Goal: Book appointment/travel/reservation

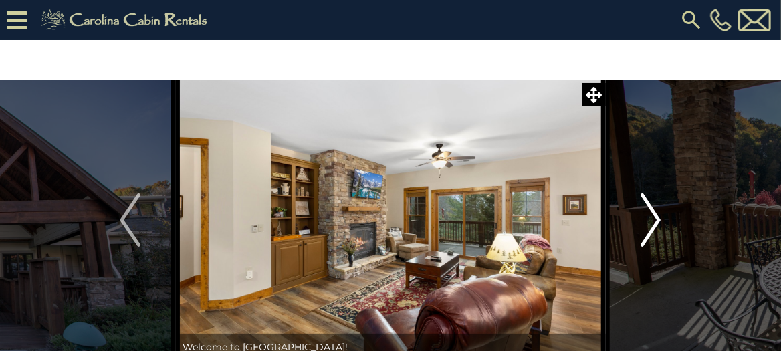
click at [654, 222] on img "Next" at bounding box center [650, 219] width 20 height 53
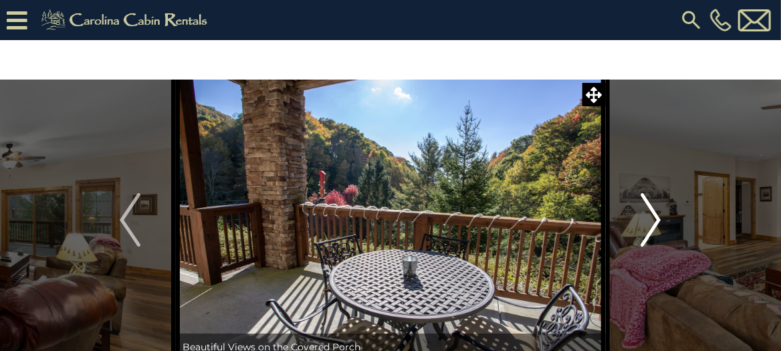
click at [654, 223] on img "Next" at bounding box center [650, 219] width 20 height 53
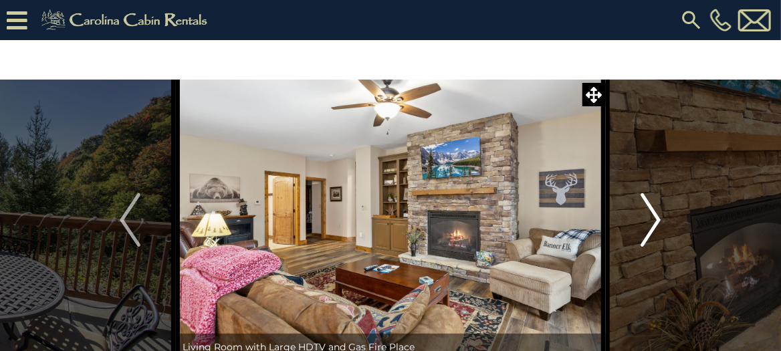
click at [654, 223] on img "Next" at bounding box center [650, 219] width 20 height 53
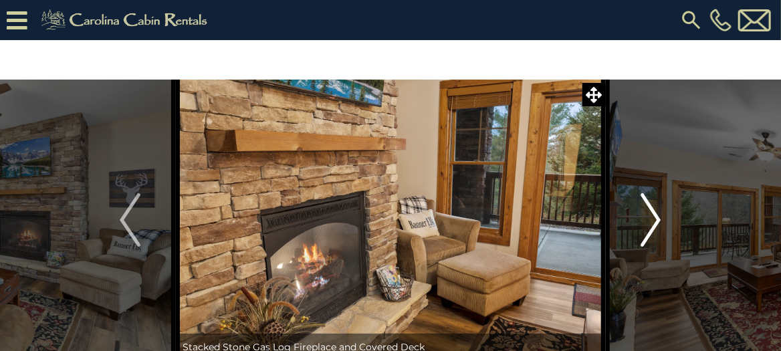
click at [654, 223] on img "Next" at bounding box center [650, 219] width 20 height 53
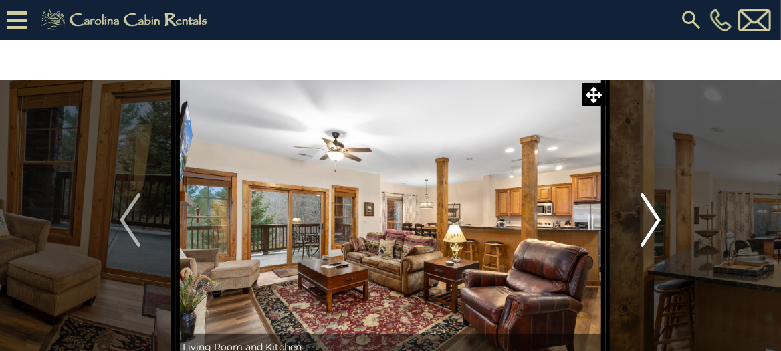
click at [654, 223] on img "Next" at bounding box center [650, 219] width 20 height 53
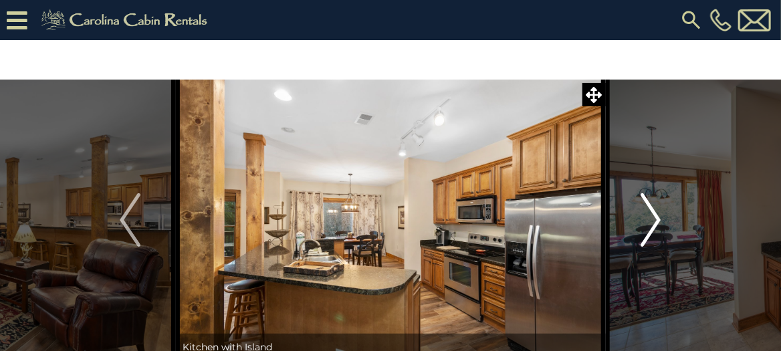
click at [654, 223] on img "Next" at bounding box center [650, 219] width 20 height 53
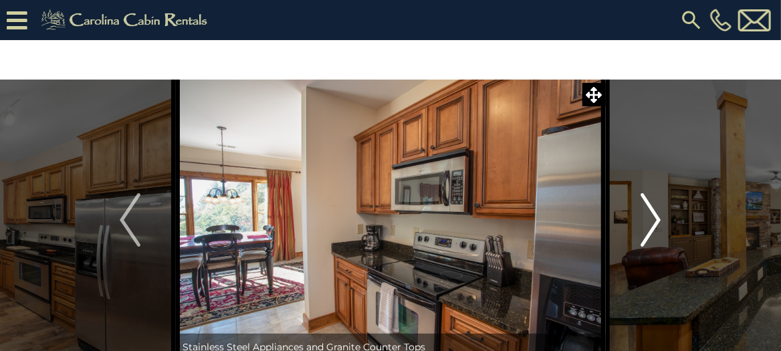
click at [654, 223] on img "Next" at bounding box center [650, 219] width 20 height 53
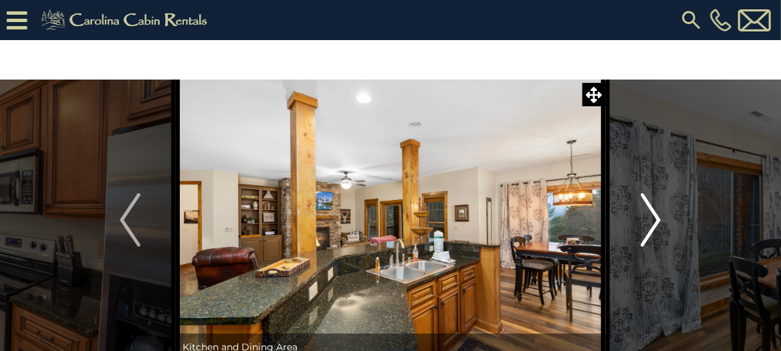
click at [654, 223] on img "Next" at bounding box center [650, 219] width 20 height 53
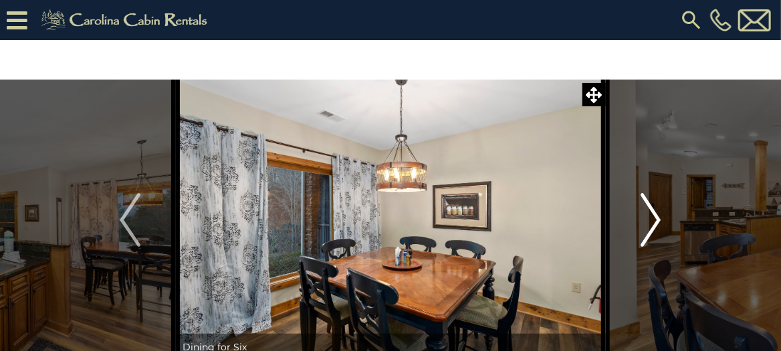
click at [654, 223] on img "Next" at bounding box center [650, 219] width 20 height 53
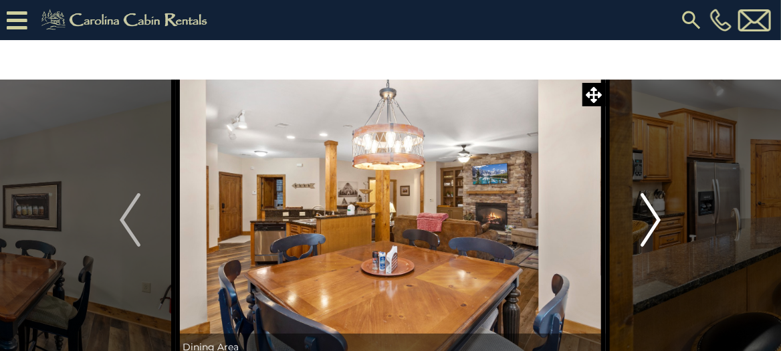
click at [654, 223] on img "Next" at bounding box center [650, 219] width 20 height 53
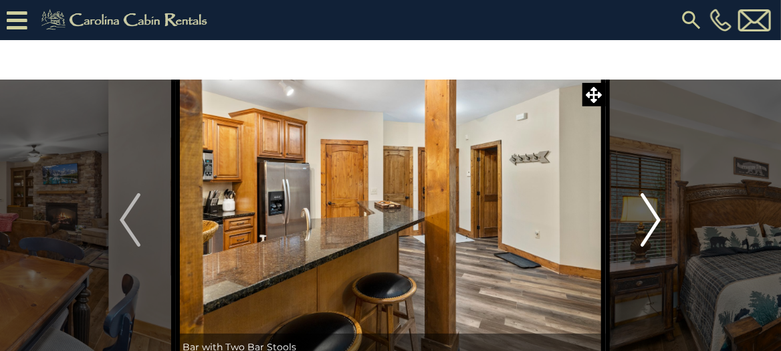
click at [654, 223] on img "Next" at bounding box center [650, 219] width 20 height 53
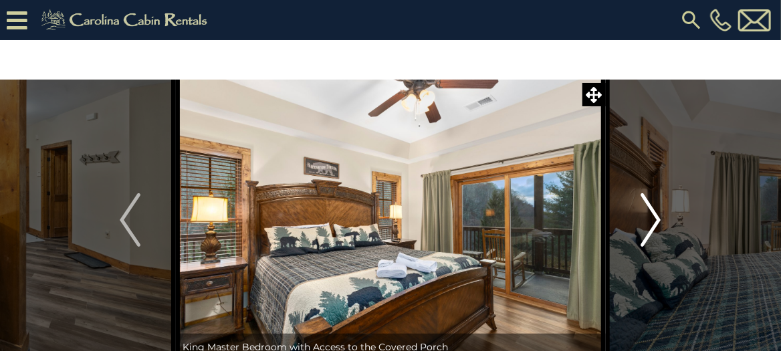
click at [654, 223] on img "Next" at bounding box center [650, 219] width 20 height 53
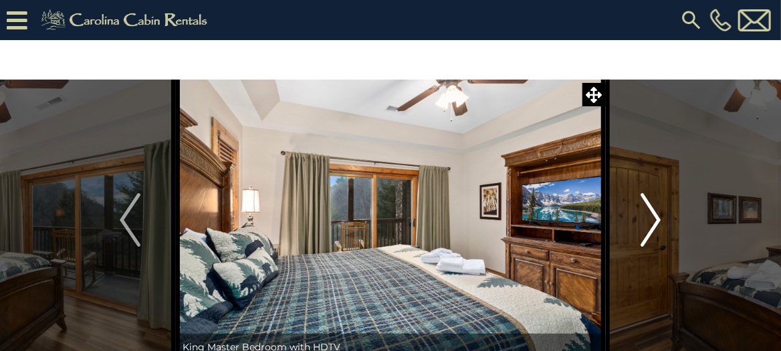
click at [654, 223] on img "Next" at bounding box center [650, 219] width 20 height 53
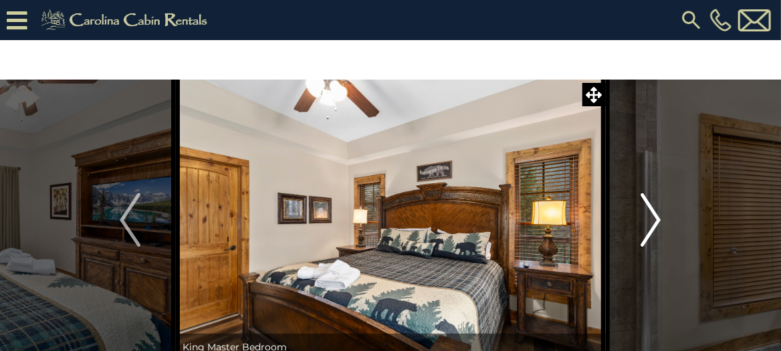
click at [654, 223] on img "Next" at bounding box center [650, 219] width 20 height 53
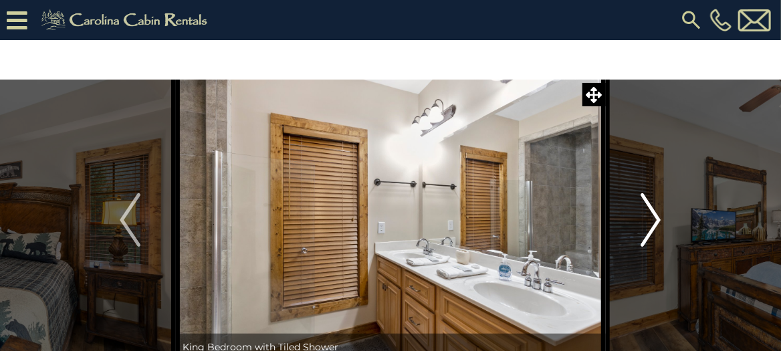
click at [654, 224] on img "Next" at bounding box center [650, 219] width 20 height 53
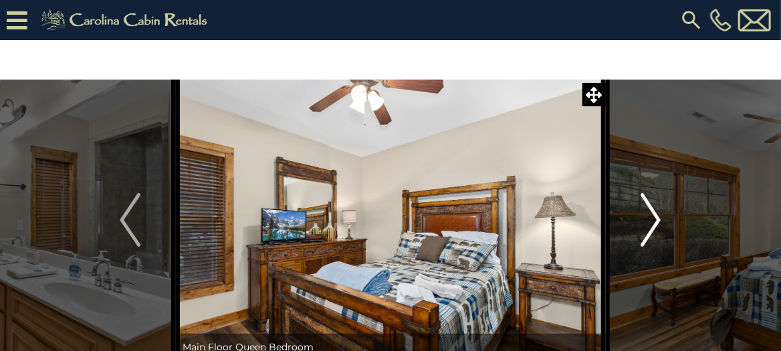
click at [654, 224] on img "Next" at bounding box center [650, 219] width 20 height 53
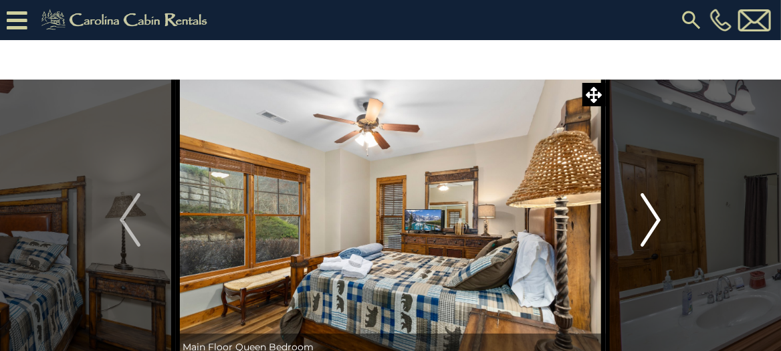
click at [654, 225] on img "Next" at bounding box center [650, 219] width 20 height 53
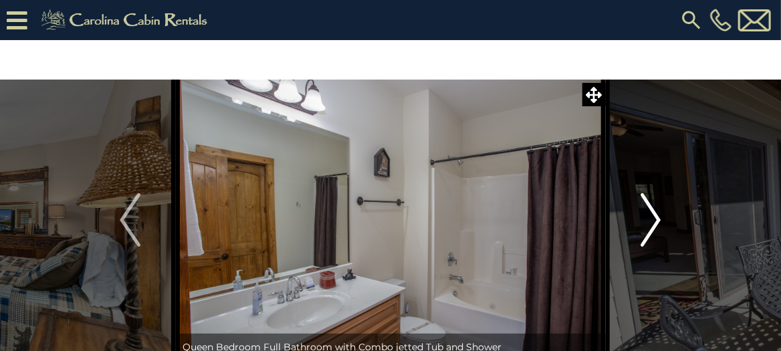
click at [654, 225] on img "Next" at bounding box center [650, 219] width 20 height 53
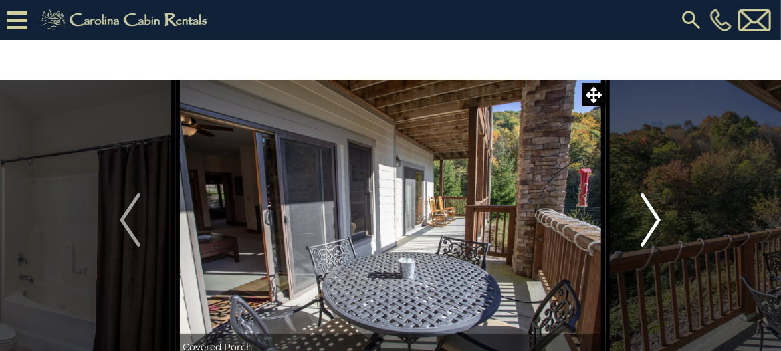
click at [654, 225] on img "Next" at bounding box center [650, 219] width 20 height 53
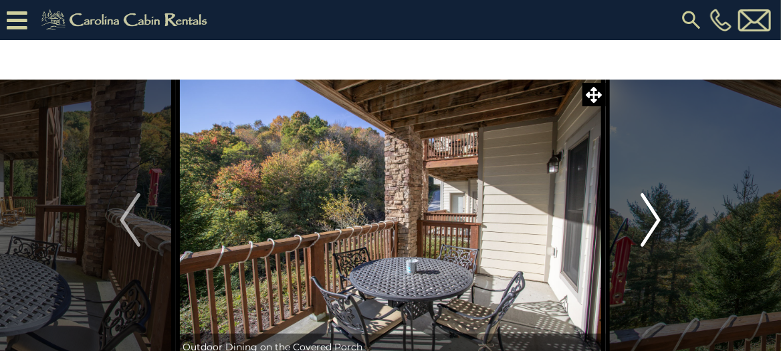
click at [654, 226] on img "Next" at bounding box center [650, 219] width 20 height 53
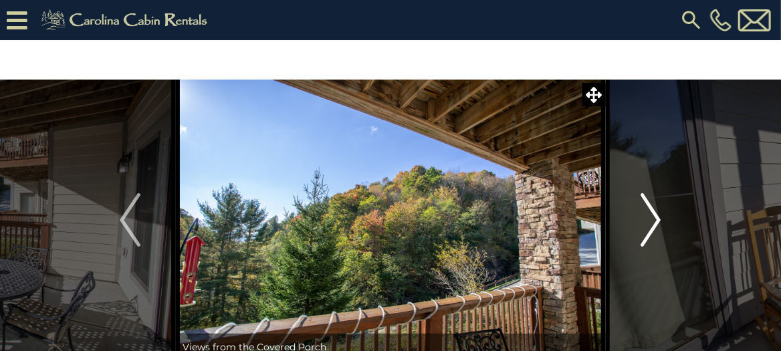
click at [654, 227] on img "Next" at bounding box center [650, 219] width 20 height 53
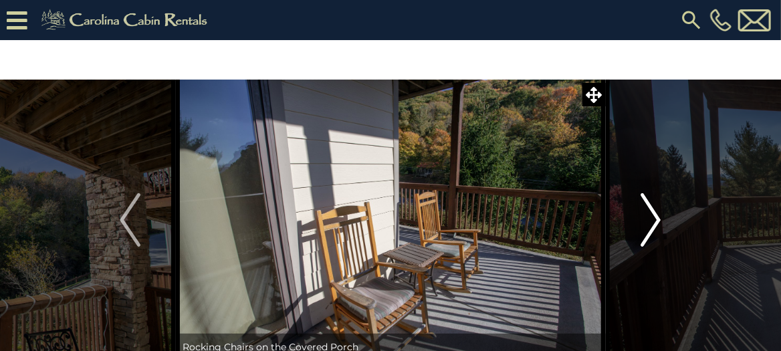
click at [654, 228] on img "Next" at bounding box center [650, 219] width 20 height 53
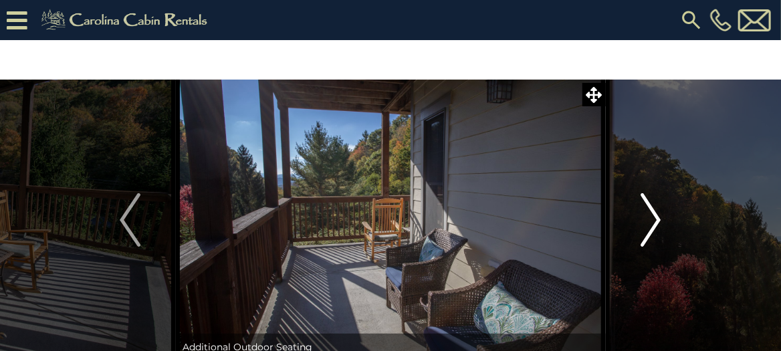
click at [654, 228] on img "Next" at bounding box center [650, 219] width 20 height 53
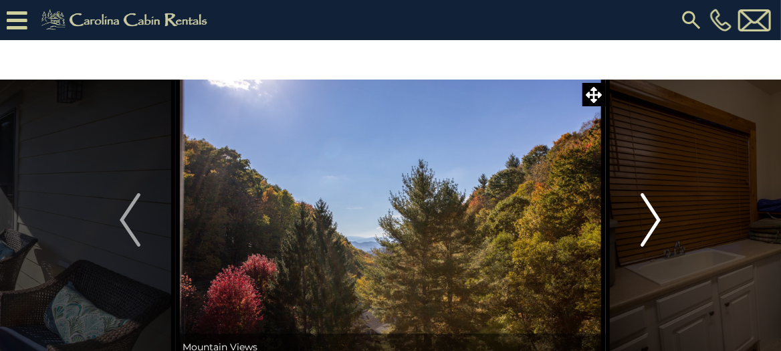
click at [652, 227] on img "Next" at bounding box center [650, 219] width 20 height 53
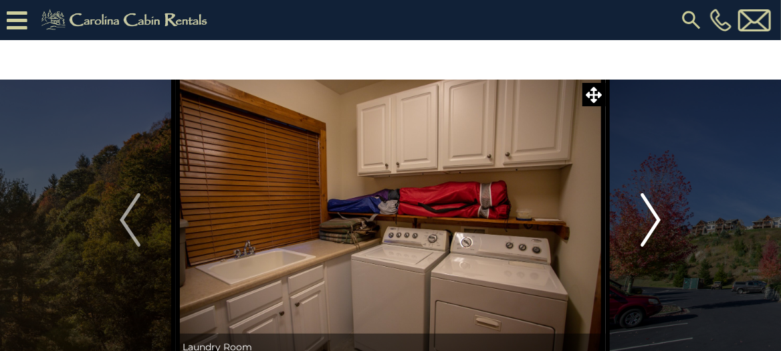
click at [650, 229] on img "Next" at bounding box center [650, 219] width 20 height 53
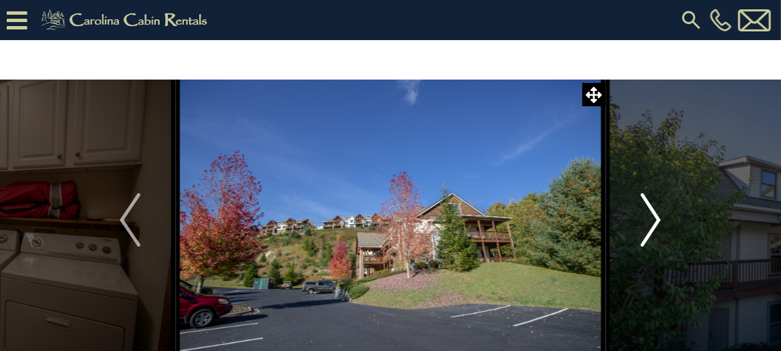
click at [650, 229] on img "Next" at bounding box center [650, 219] width 20 height 53
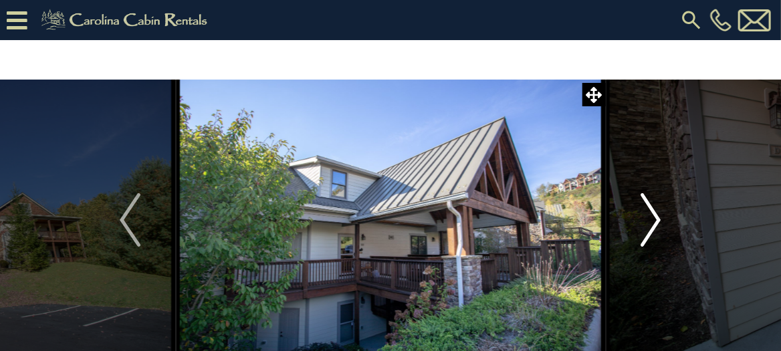
click at [658, 219] on img "Next" at bounding box center [650, 219] width 20 height 53
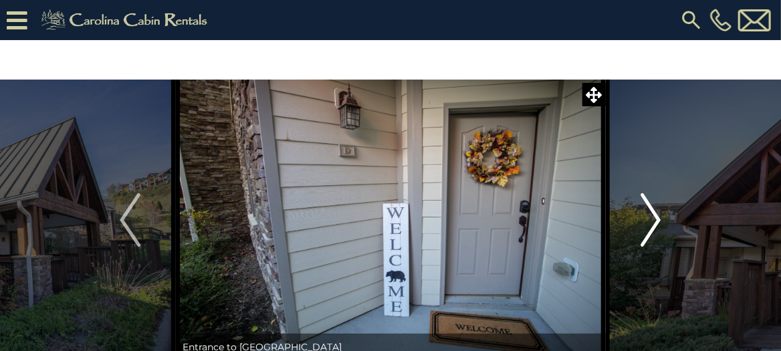
click at [657, 219] on img "Next" at bounding box center [650, 219] width 20 height 53
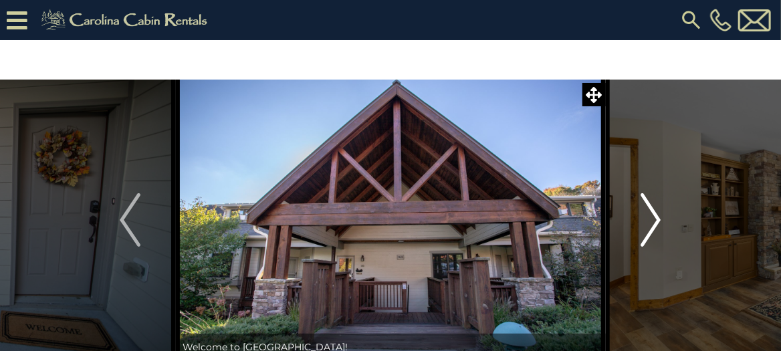
click at [642, 229] on img "Next" at bounding box center [650, 219] width 20 height 53
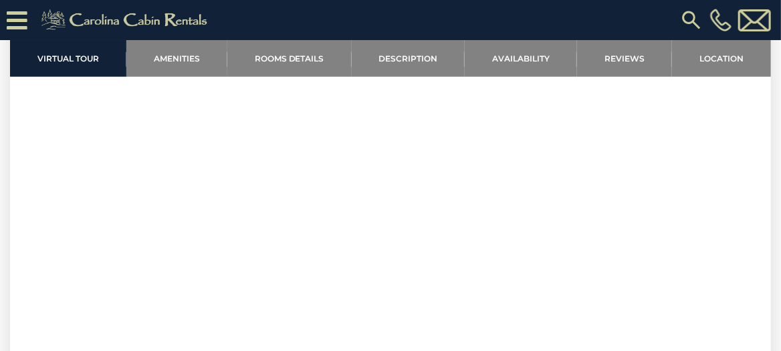
scroll to position [334, 0]
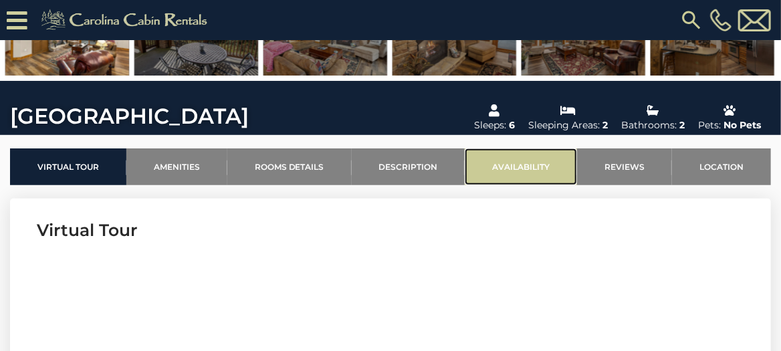
click at [523, 162] on link "Availability" at bounding box center [521, 166] width 112 height 37
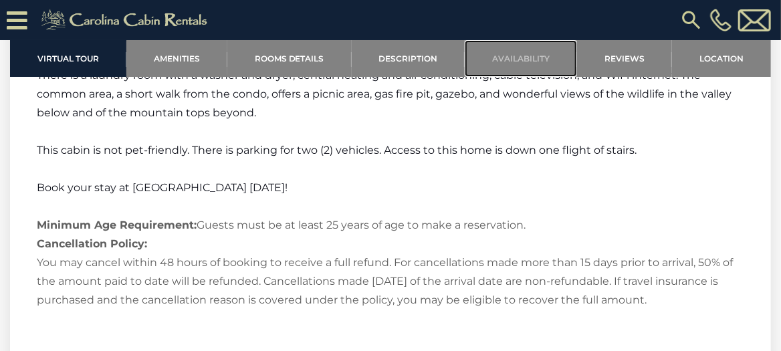
scroll to position [2272, 0]
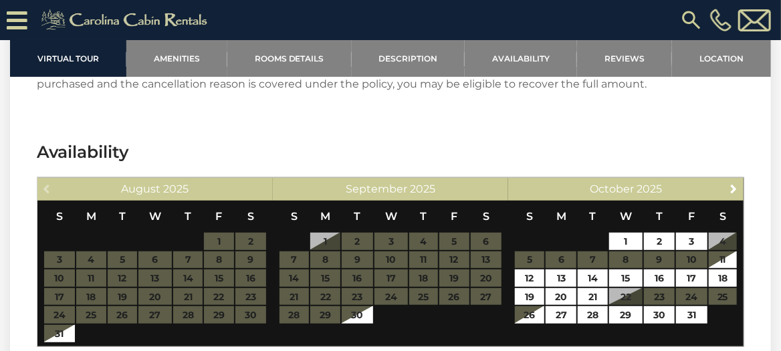
click at [42, 178] on div "Previous [DATE]" at bounding box center [154, 189] width 235 height 23
click at [734, 183] on span "Next" at bounding box center [733, 188] width 11 height 11
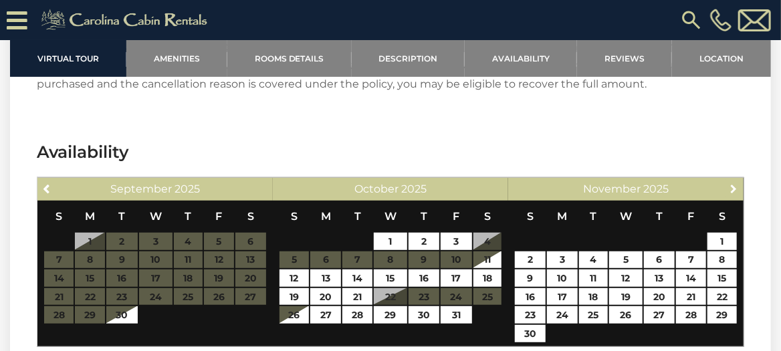
click at [734, 183] on span "Next" at bounding box center [733, 188] width 11 height 11
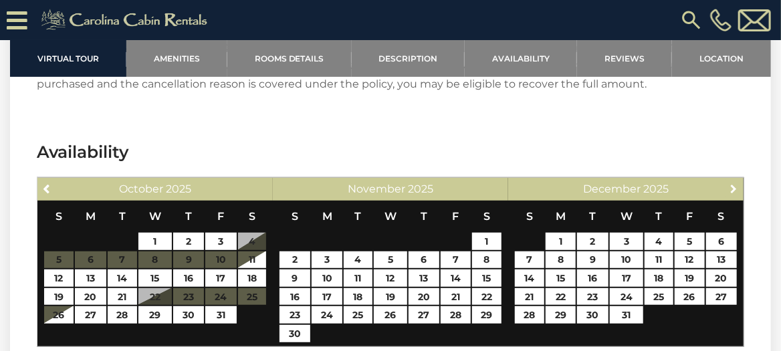
click at [734, 183] on span "Next" at bounding box center [733, 188] width 11 height 11
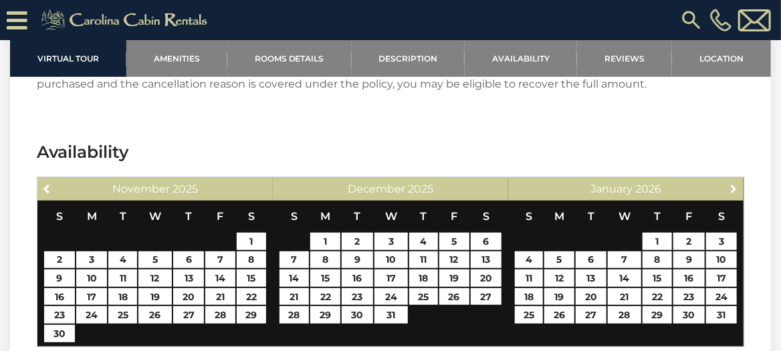
click at [734, 183] on span "Next" at bounding box center [733, 188] width 11 height 11
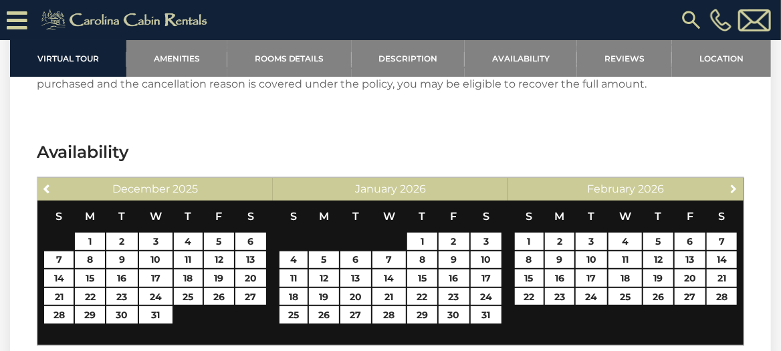
click at [734, 183] on span "Next" at bounding box center [733, 188] width 11 height 11
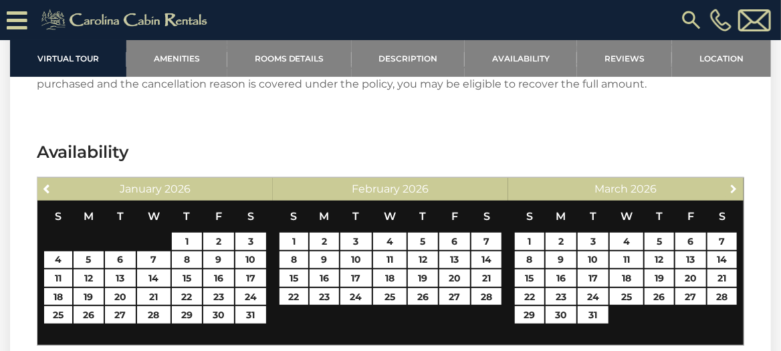
click at [734, 183] on span "Next" at bounding box center [733, 188] width 11 height 11
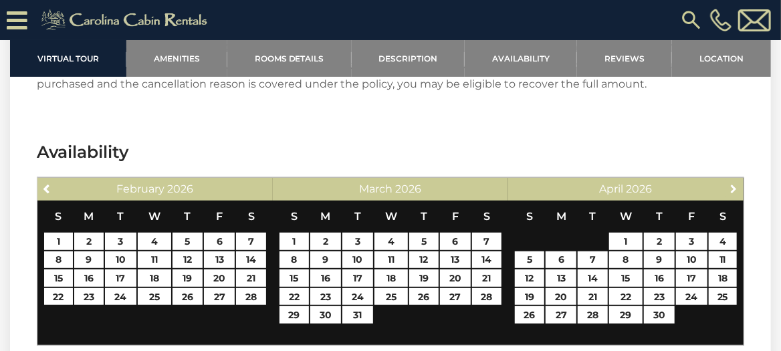
click at [734, 183] on span "Next" at bounding box center [733, 188] width 11 height 11
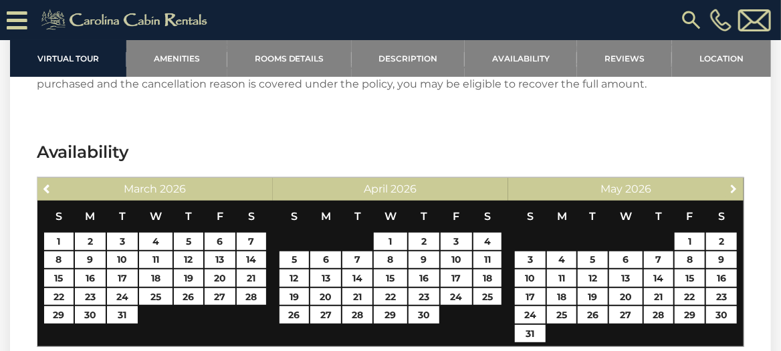
click at [734, 183] on span "Next" at bounding box center [733, 188] width 11 height 11
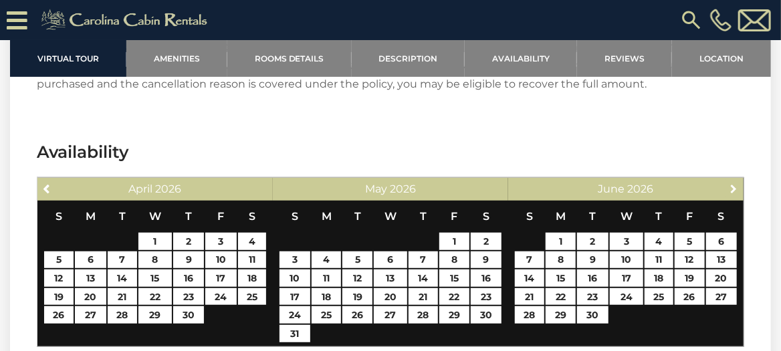
click at [734, 183] on span "Next" at bounding box center [733, 188] width 11 height 11
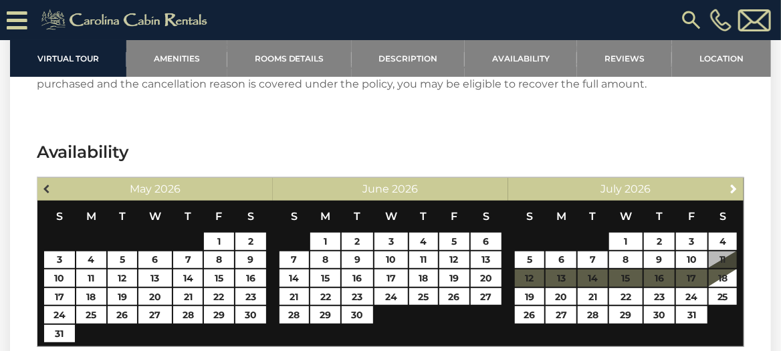
click at [44, 183] on span "Previous" at bounding box center [47, 188] width 11 height 11
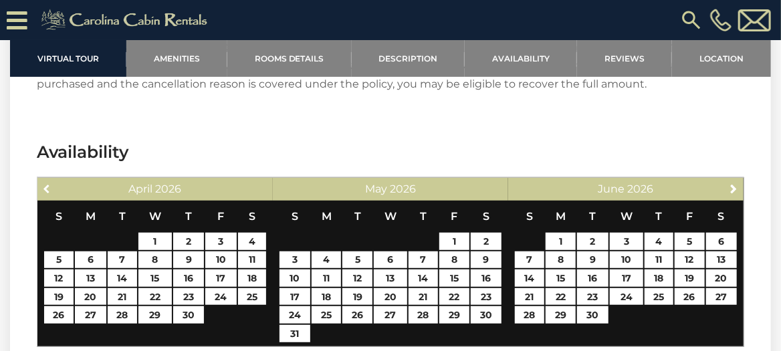
click at [44, 183] on span "Previous" at bounding box center [47, 188] width 11 height 11
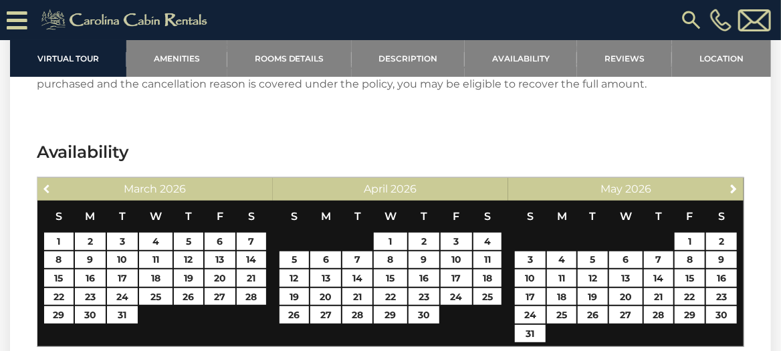
click at [44, 183] on span "Previous" at bounding box center [47, 188] width 11 height 11
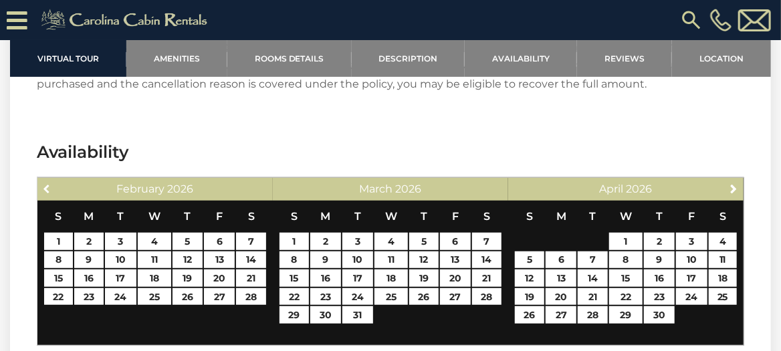
click at [44, 183] on span "Previous" at bounding box center [47, 188] width 11 height 11
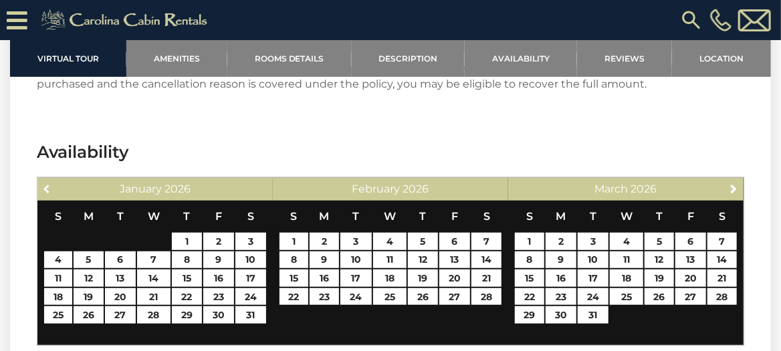
click at [44, 183] on span "Previous" at bounding box center [47, 188] width 11 height 11
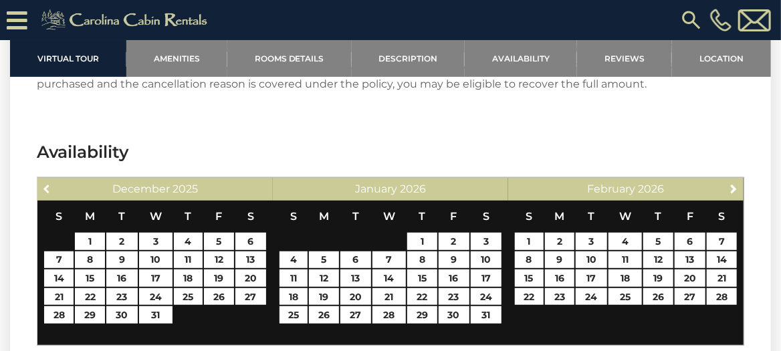
click at [44, 183] on span "Previous" at bounding box center [47, 188] width 11 height 11
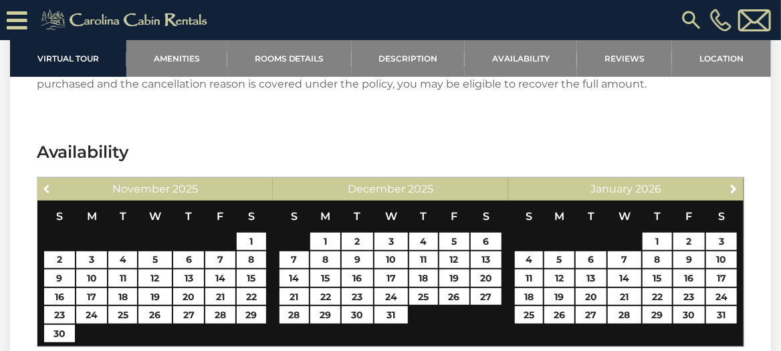
click at [44, 183] on span "Previous" at bounding box center [47, 188] width 11 height 11
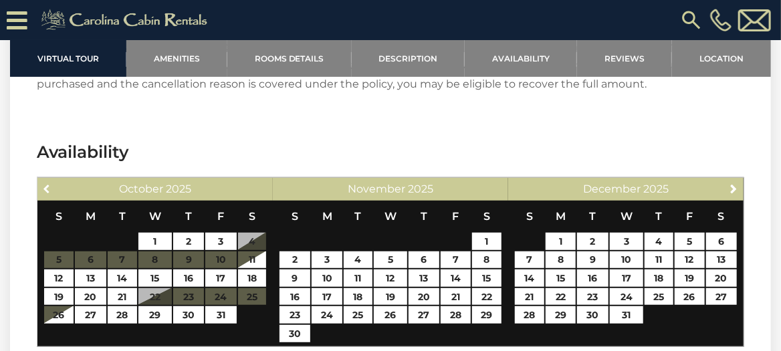
click at [44, 183] on span "Previous" at bounding box center [47, 188] width 11 height 11
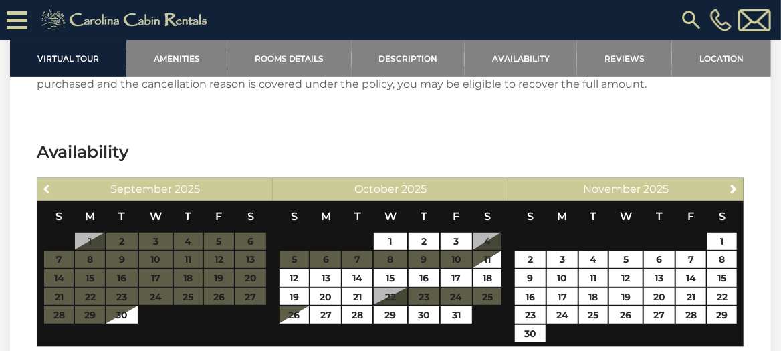
click at [44, 183] on span "Previous" at bounding box center [47, 188] width 11 height 11
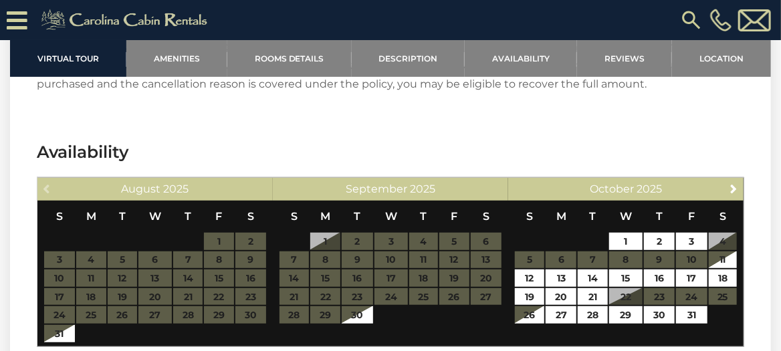
click at [44, 178] on div "Previous [DATE]" at bounding box center [154, 189] width 235 height 23
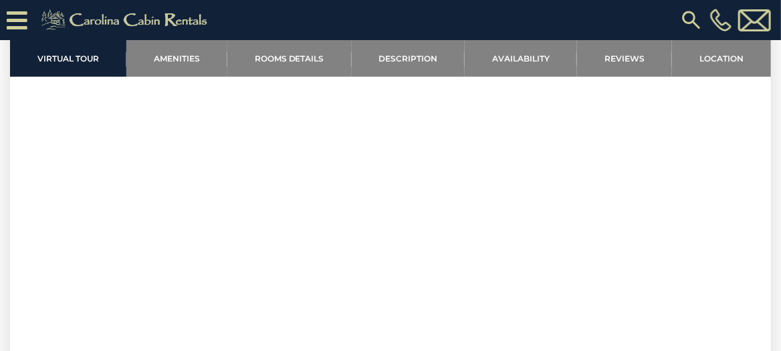
scroll to position [601, 0]
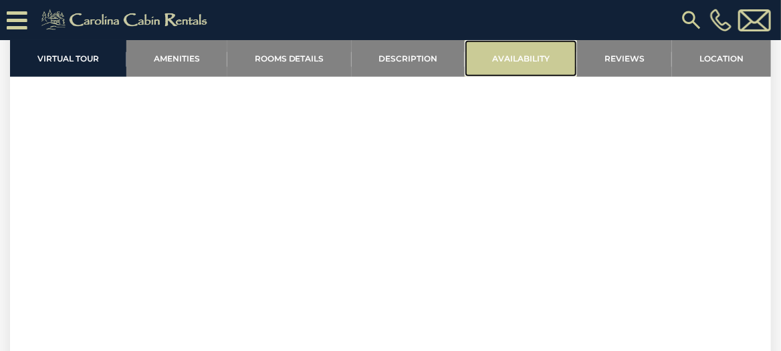
click at [513, 58] on link "Availability" at bounding box center [521, 58] width 112 height 37
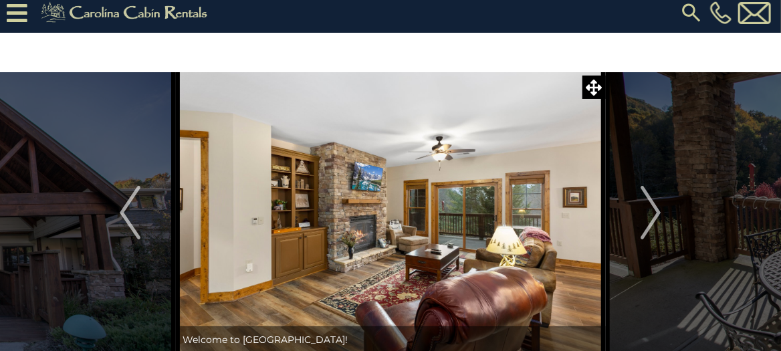
scroll to position [1, 0]
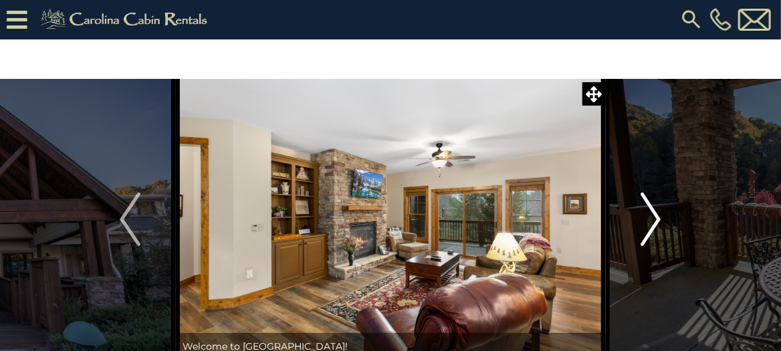
click at [646, 225] on img "Next" at bounding box center [650, 218] width 20 height 53
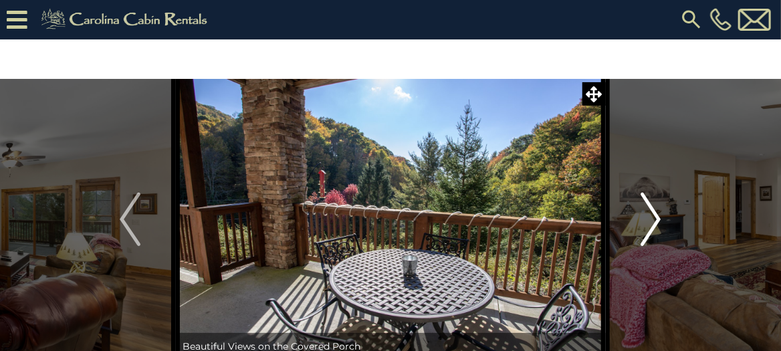
click at [646, 225] on img "Next" at bounding box center [650, 218] width 20 height 53
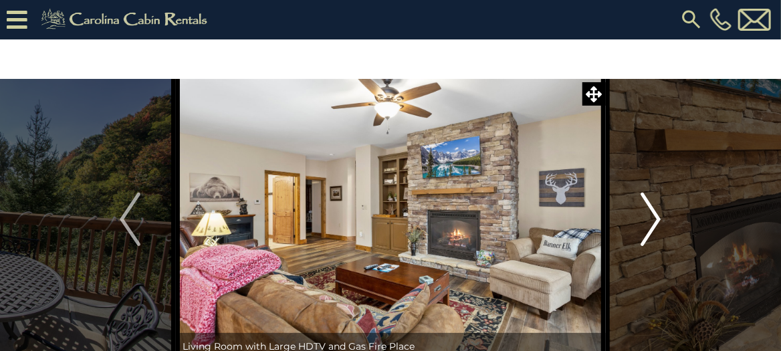
click at [646, 225] on img "Next" at bounding box center [650, 218] width 20 height 53
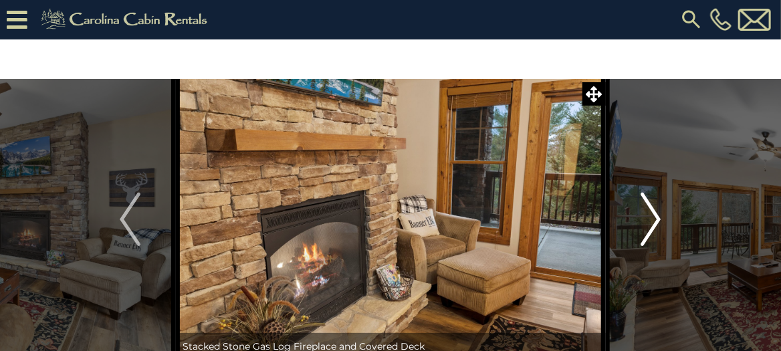
click at [646, 225] on img "Next" at bounding box center [650, 218] width 20 height 53
